Goal: Task Accomplishment & Management: Manage account settings

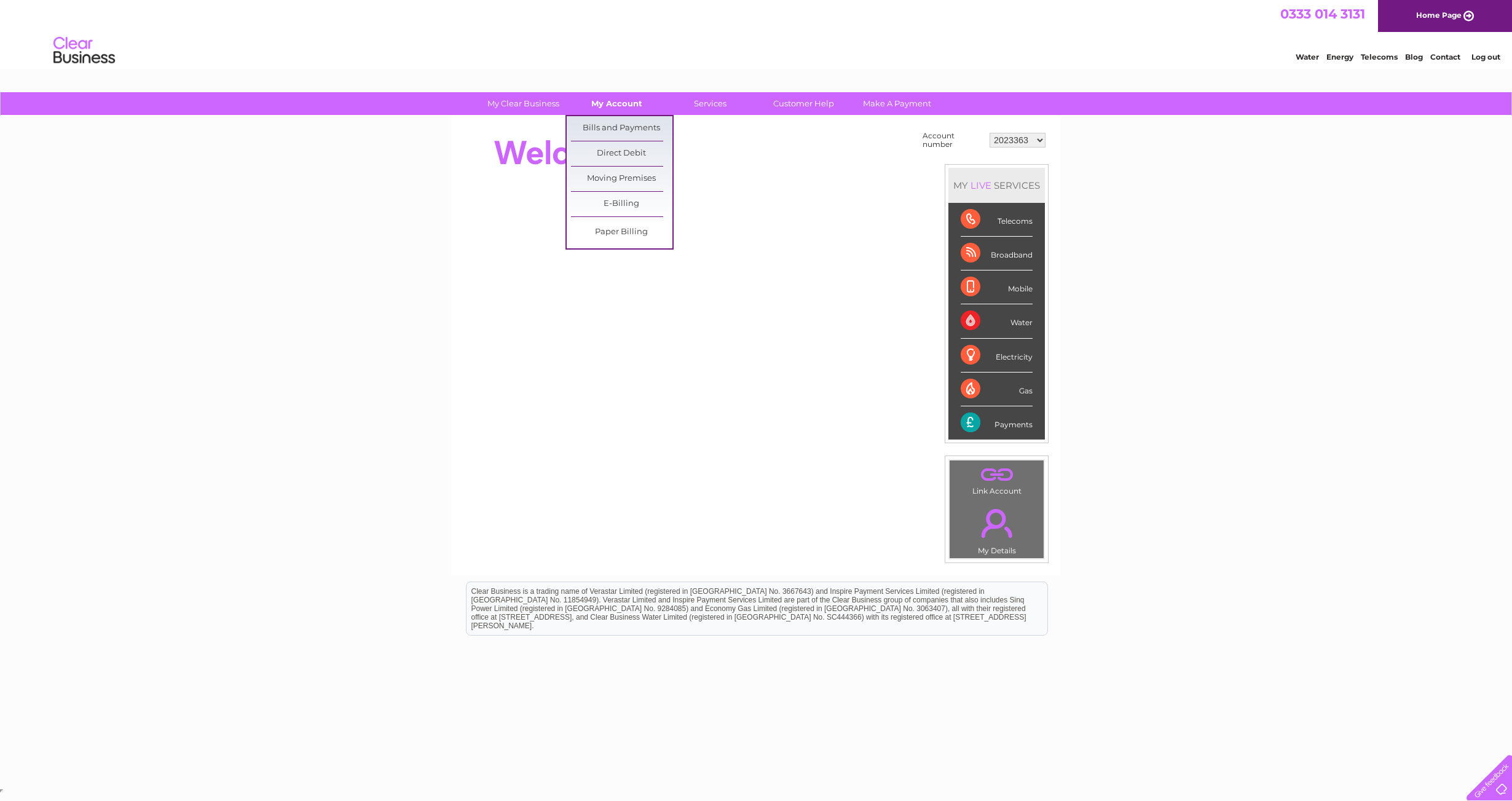
click at [619, 107] on link "My Account" at bounding box center [616, 103] width 101 height 22
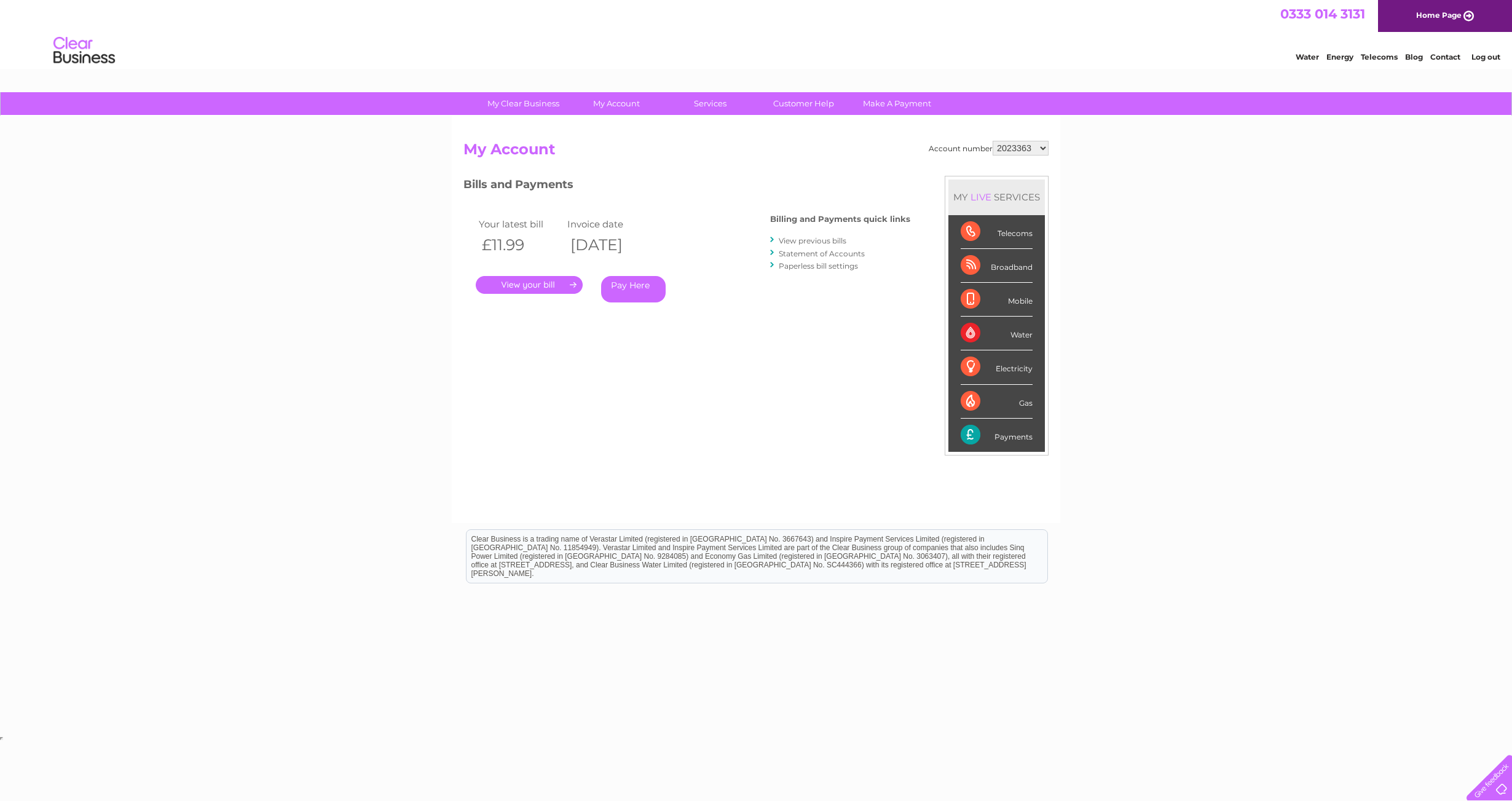
click at [630, 128] on div "Account number 2023363 30270784 My Account MY LIVE SERVICES Telecoms Broadband …" at bounding box center [756, 320] width 608 height 407
click at [542, 284] on link "." at bounding box center [530, 285] width 107 height 18
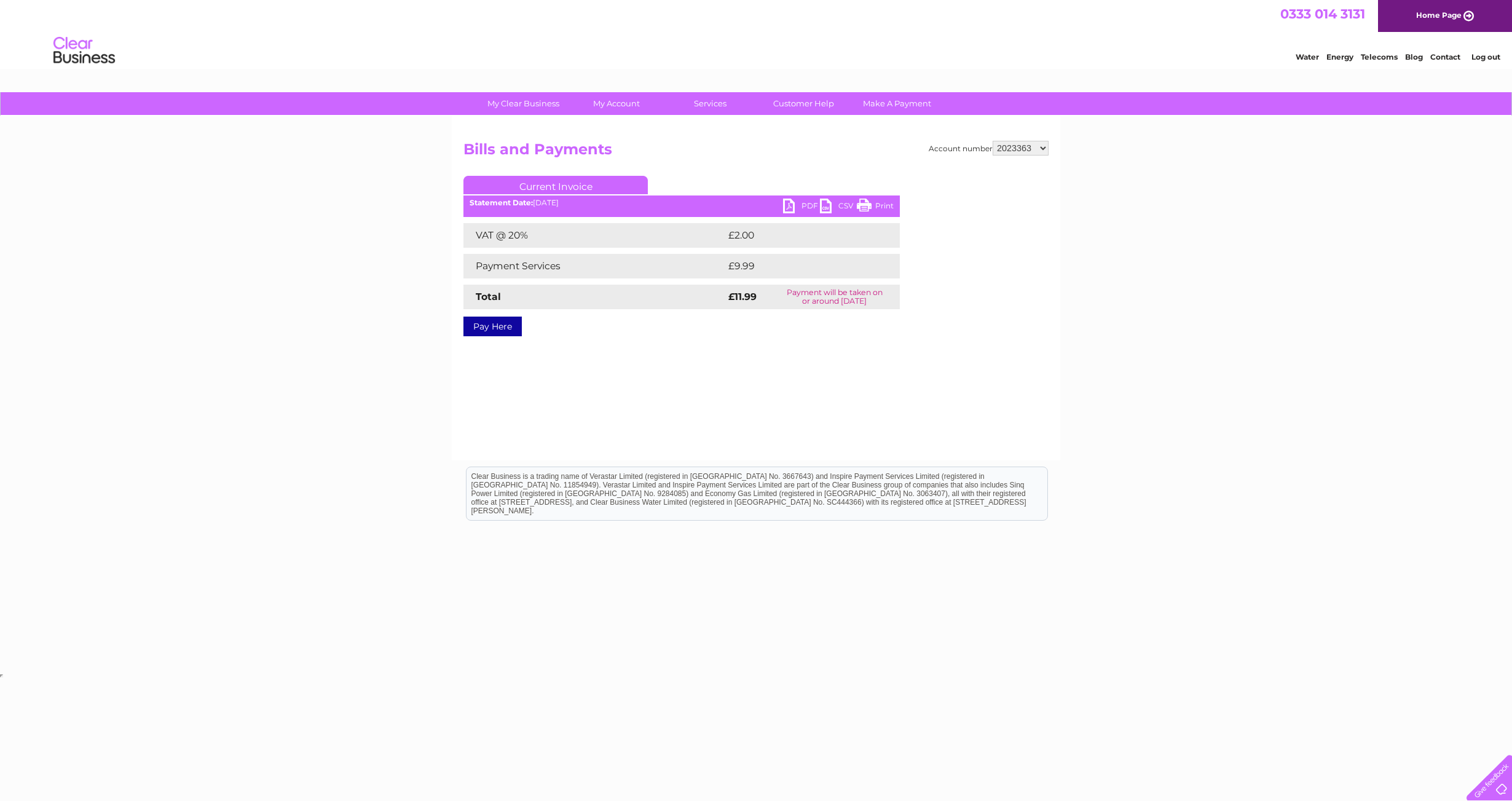
click at [803, 205] on link "PDF" at bounding box center [801, 208] width 37 height 18
